Goal: Find specific page/section: Find specific page/section

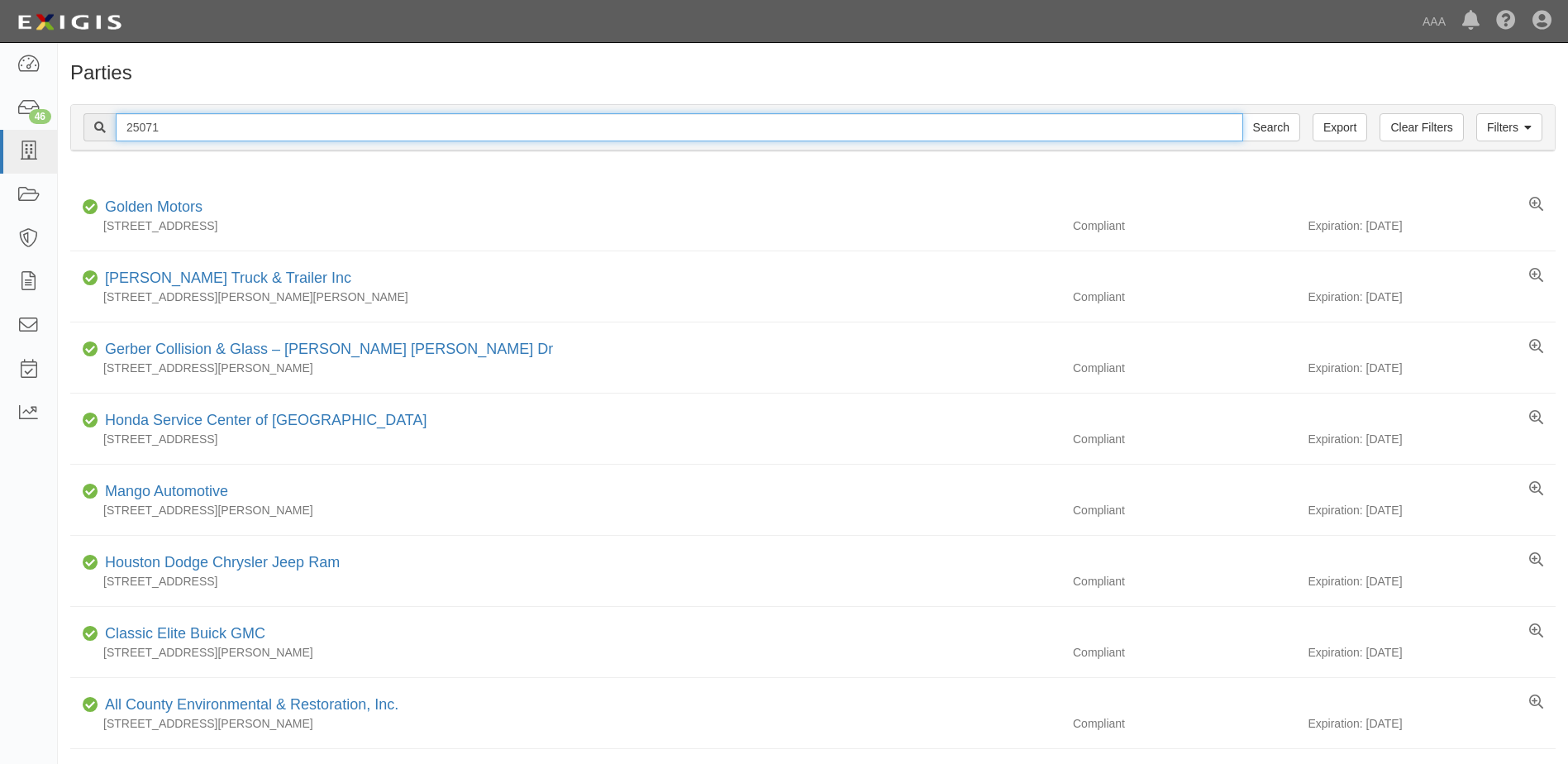
drag, startPoint x: 164, startPoint y: 127, endPoint x: 77, endPoint y: 127, distance: 87.0
click at [77, 127] on div "Filters Clear Filters Export 25071 Search Filters" at bounding box center [813, 127] width 1484 height 46
type input "25185"
click at [1243, 113] on input "Search" at bounding box center [1271, 127] width 58 height 28
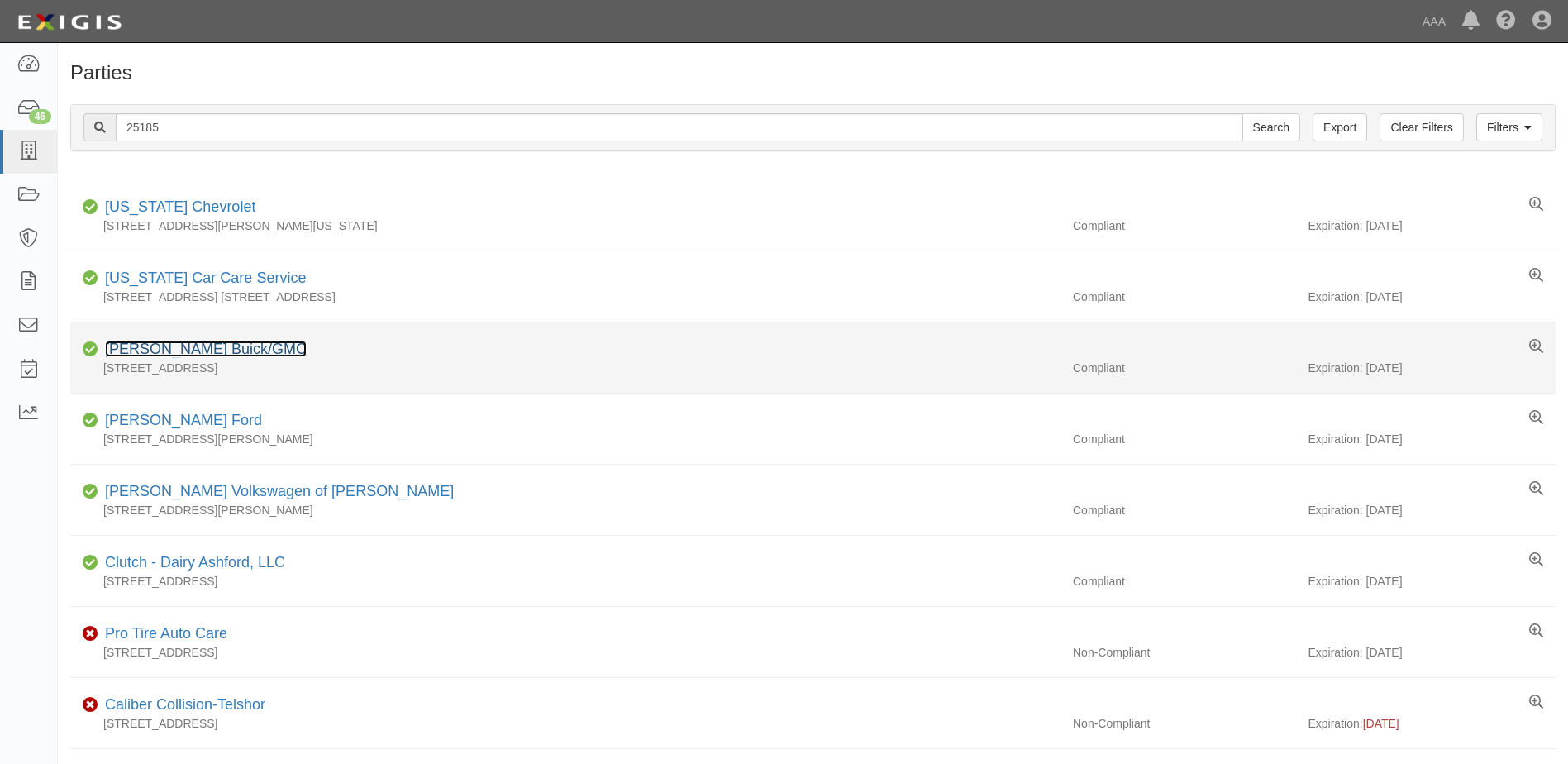
click at [157, 352] on link "[PERSON_NAME] Buick/GMC" at bounding box center [205, 349] width 202 height 16
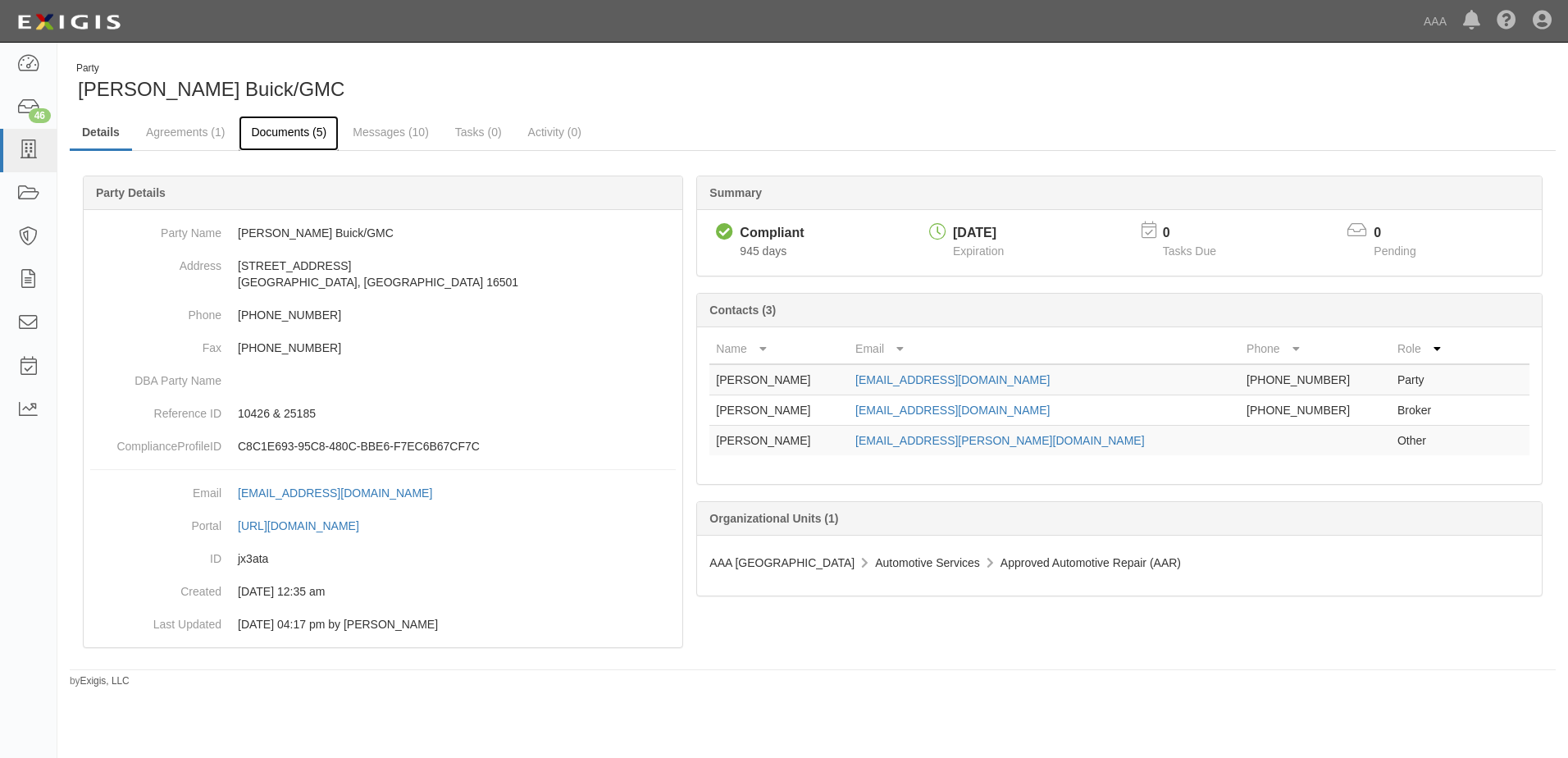
click at [276, 130] on link "Documents (5)" at bounding box center [288, 133] width 100 height 35
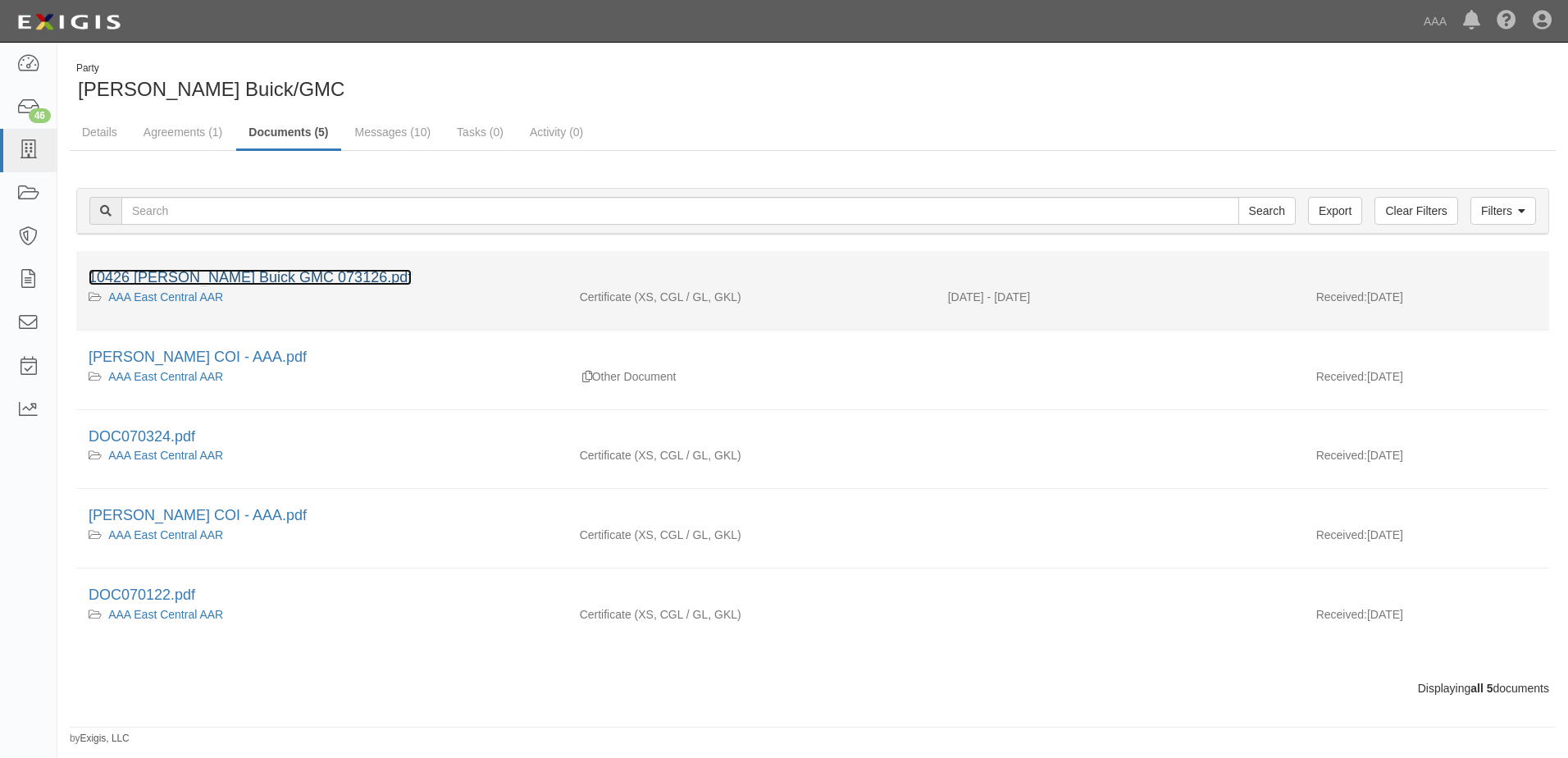
click at [209, 270] on link "10426 Rick Weaver Buick GMC 073126.pdf" at bounding box center [250, 276] width 323 height 16
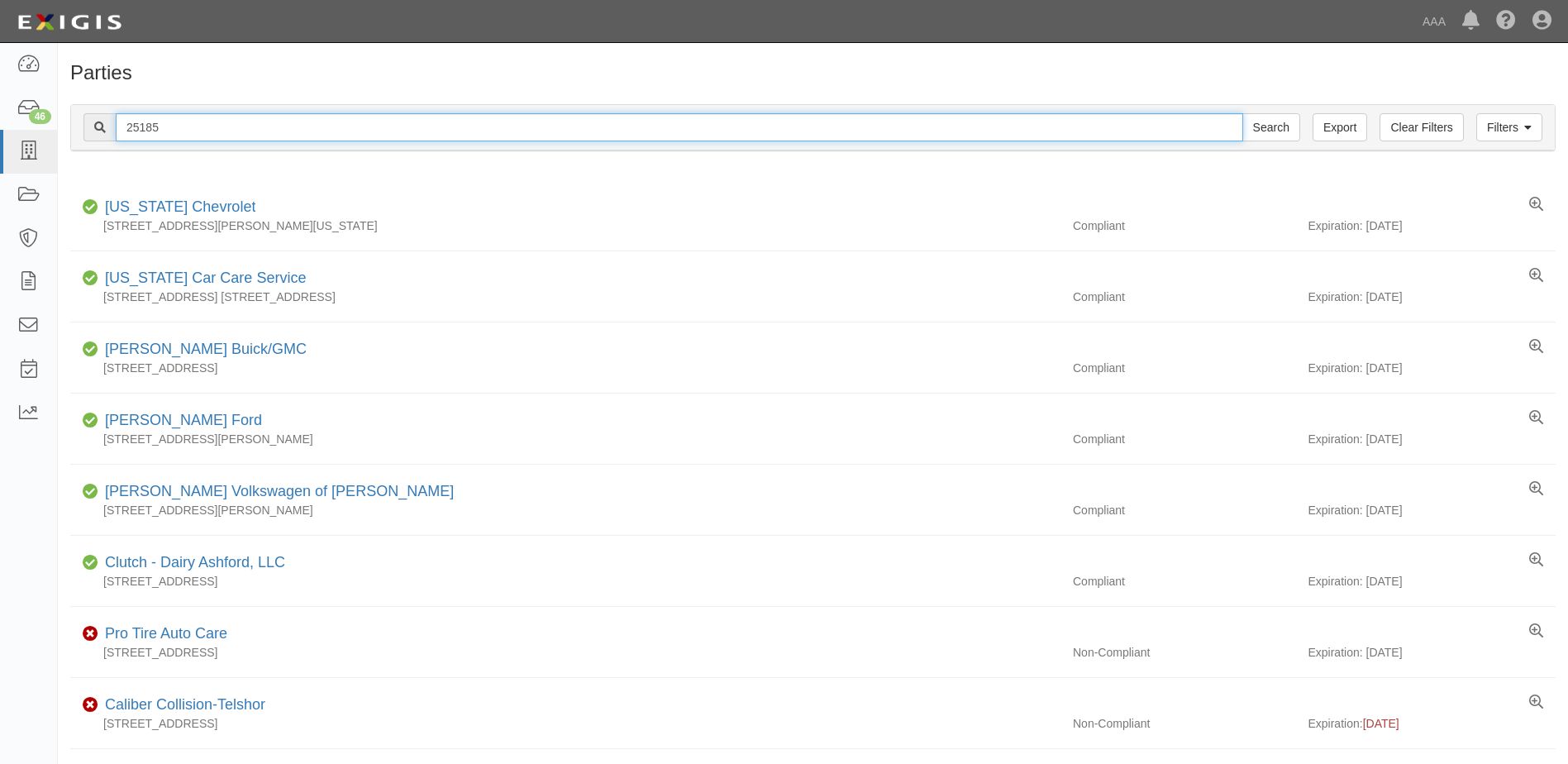
drag, startPoint x: 166, startPoint y: 127, endPoint x: 91, endPoint y: 130, distance: 75.1
click at [91, 130] on div "25185 Search" at bounding box center [691, 127] width 1217 height 28
type input "25202"
click at [1243, 113] on input "Search" at bounding box center [1271, 127] width 58 height 28
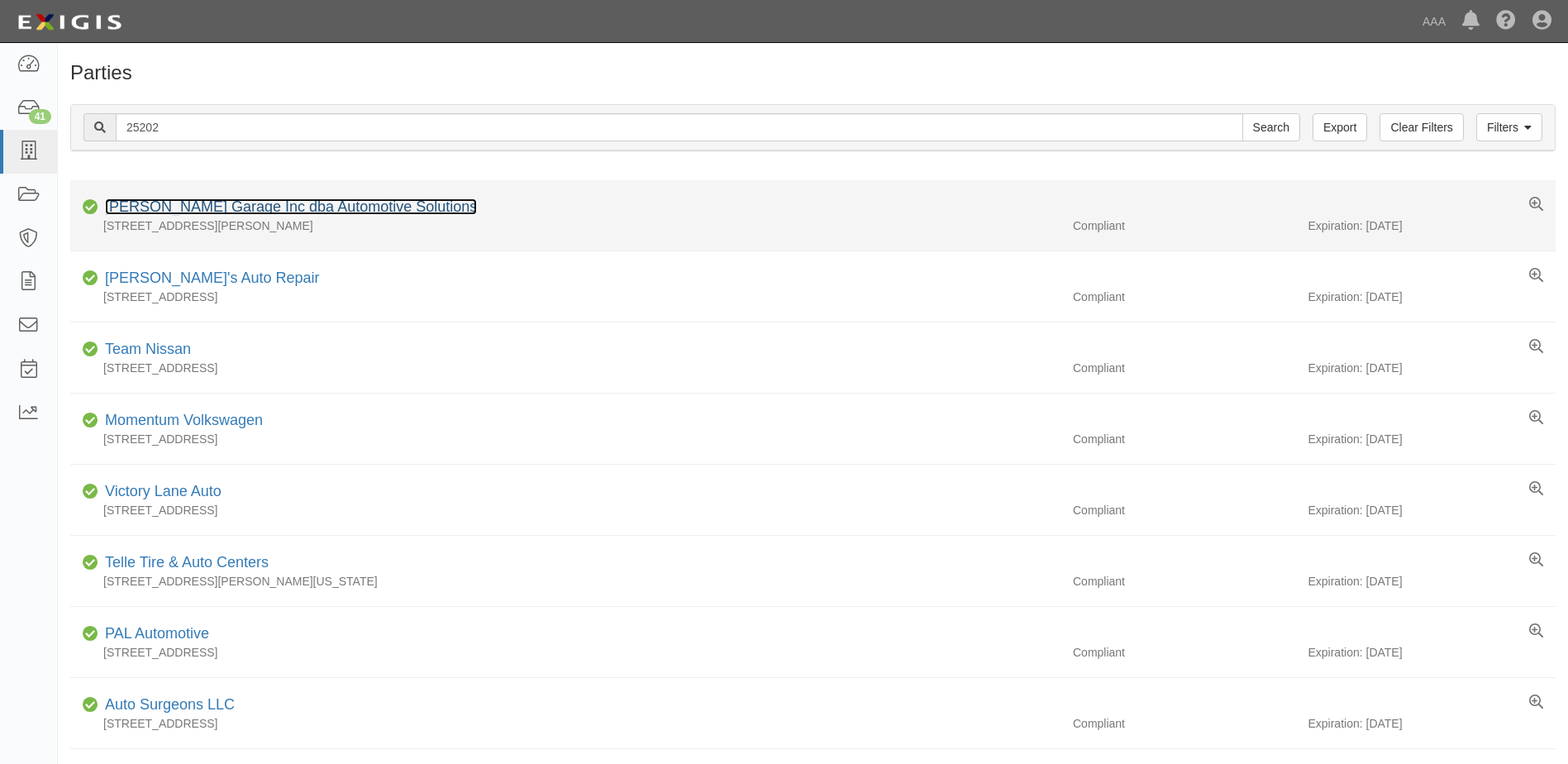
click at [305, 206] on link "[PERSON_NAME] Garage Inc dba Automotive Solutions" at bounding box center [291, 206] width 372 height 16
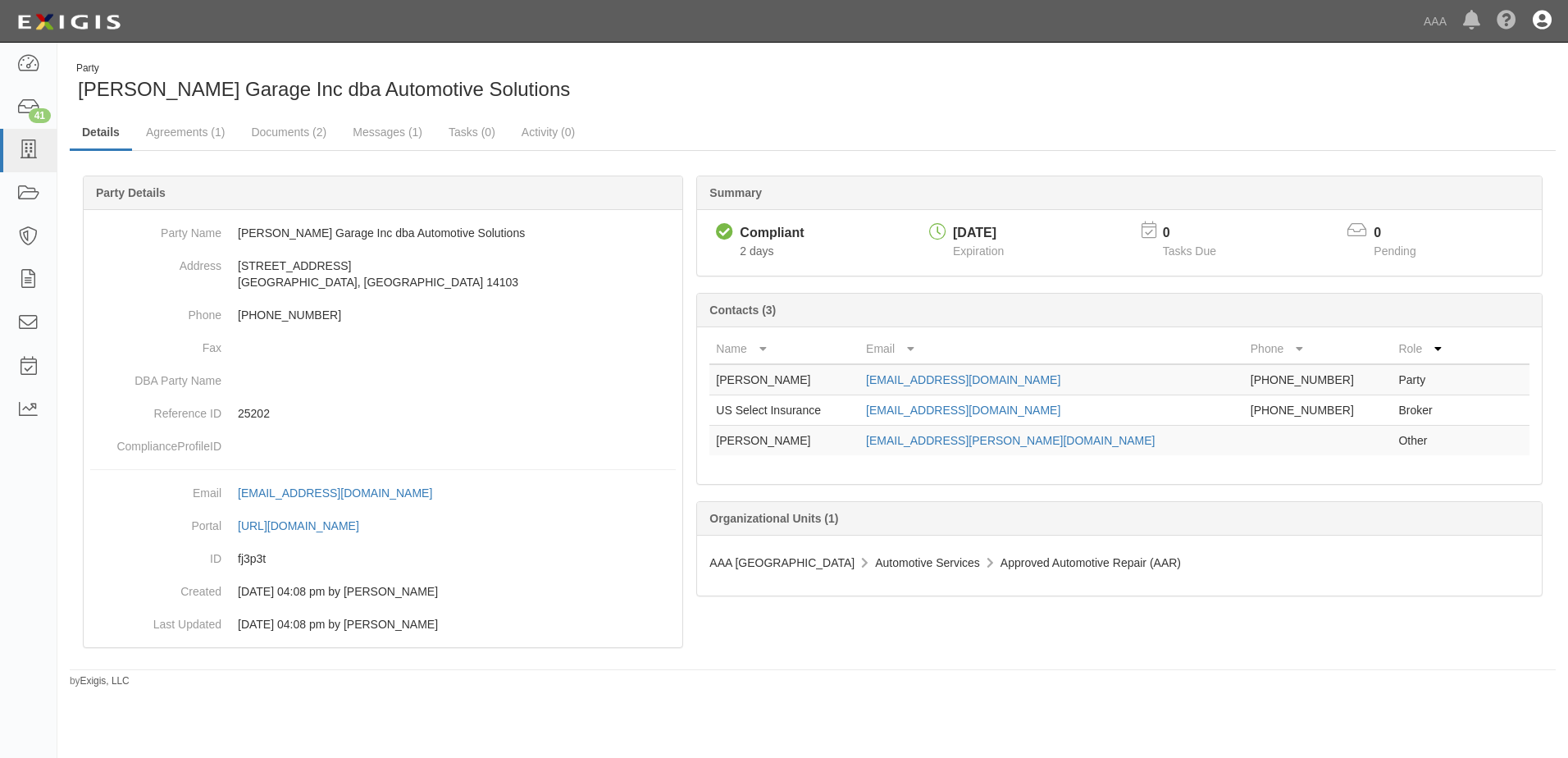
click at [1541, 16] on icon at bounding box center [1541, 21] width 19 height 20
click at [1445, 94] on link "Sign Out" at bounding box center [1493, 96] width 130 height 33
